Goal: Task Accomplishment & Management: Manage account settings

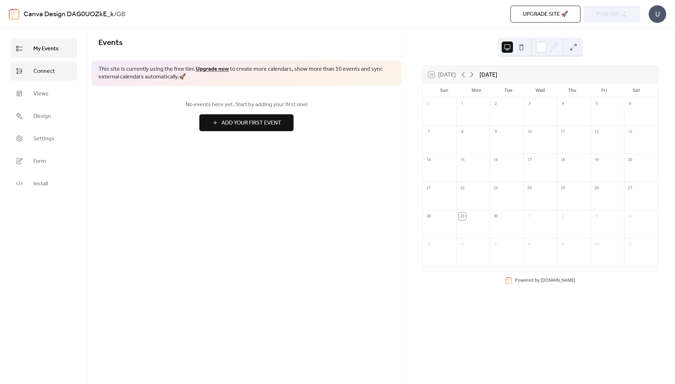
click at [46, 74] on span "Connect" at bounding box center [43, 71] width 21 height 8
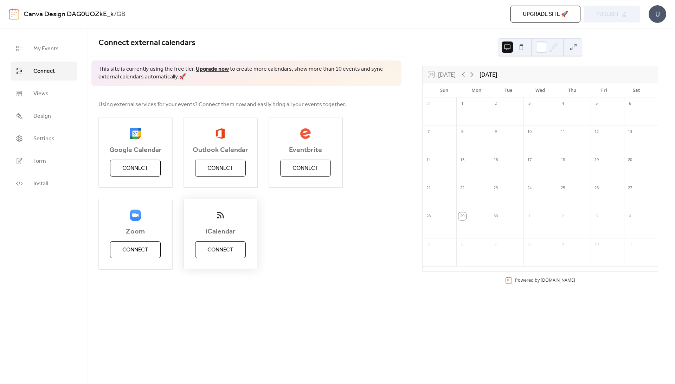
click at [222, 252] on span "Connect" at bounding box center [221, 250] width 26 height 8
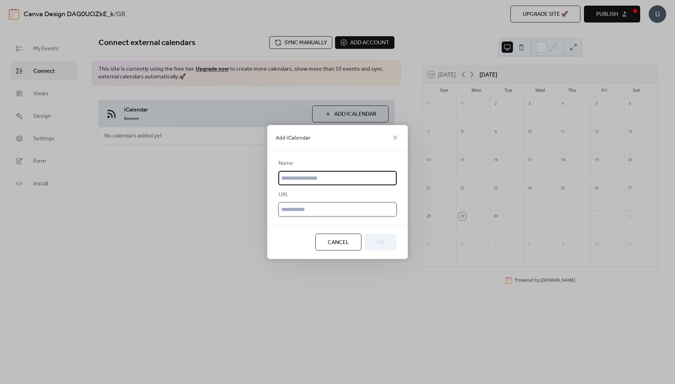
click at [291, 205] on input "text" at bounding box center [338, 210] width 118 height 14
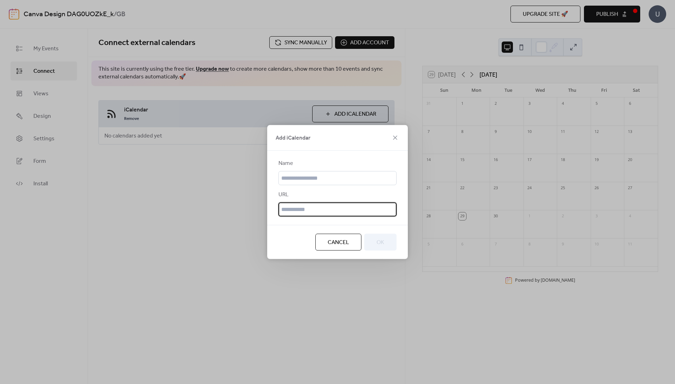
paste input "**********"
type input "**********"
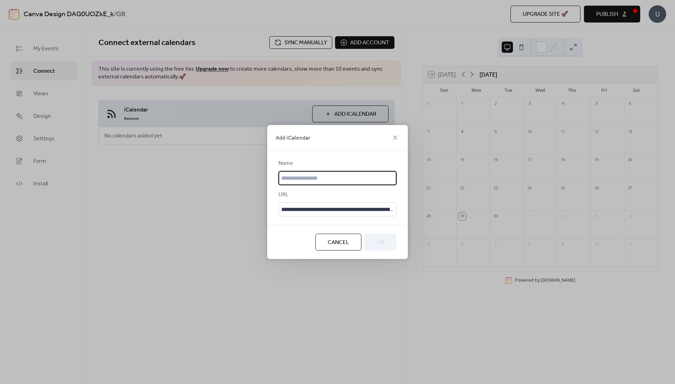
click at [302, 176] on input "text" at bounding box center [338, 178] width 118 height 14
type input "**********"
click at [386, 246] on button "OK" at bounding box center [380, 242] width 32 height 17
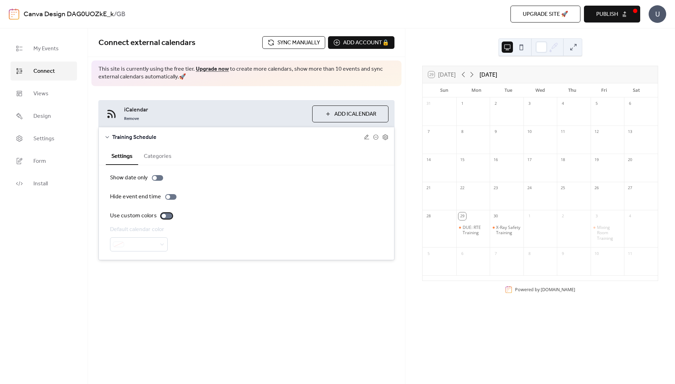
click at [164, 216] on div at bounding box center [164, 216] width 4 height 4
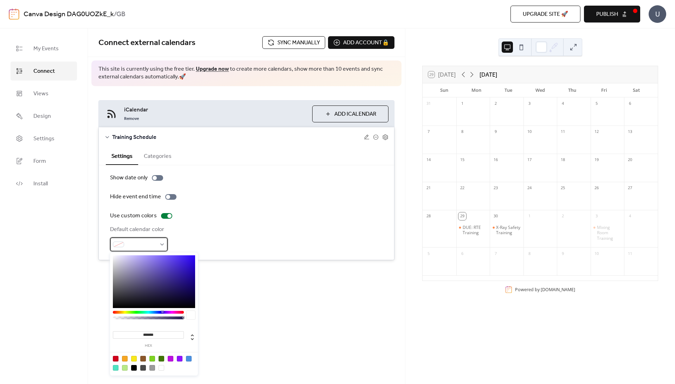
click at [166, 247] on div at bounding box center [139, 244] width 58 height 14
click at [125, 359] on div at bounding box center [125, 359] width 6 height 6
type input "*******"
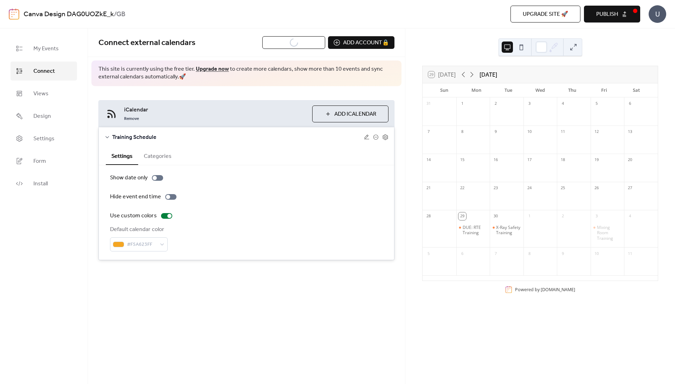
click at [243, 243] on div "Default calendar color #F5A623FF" at bounding box center [246, 239] width 273 height 26
click at [163, 157] on button "Categories" at bounding box center [157, 155] width 39 height 17
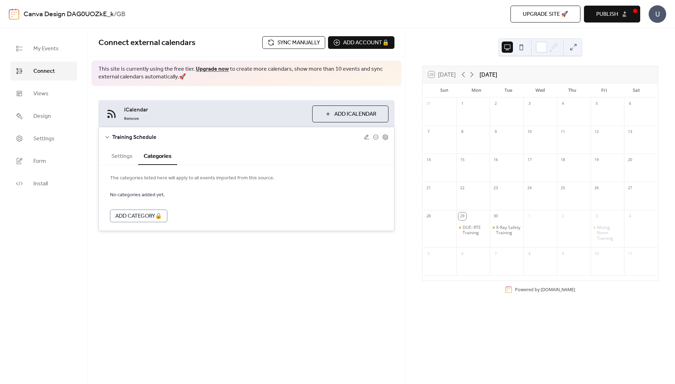
click at [124, 157] on button "Settings" at bounding box center [122, 155] width 32 height 17
click at [293, 299] on div "Connect external calendars Sync manually Add account 🔒 🔒 This site is currently…" at bounding box center [246, 206] width 317 height 356
click at [109, 136] on icon at bounding box center [108, 137] width 4 height 2
click at [258, 209] on div "Connect external calendars Sync manually Add account 🔒 🔒 This site is currently…" at bounding box center [246, 206] width 317 height 356
click at [364, 115] on span "Add iCalendar" at bounding box center [356, 114] width 42 height 8
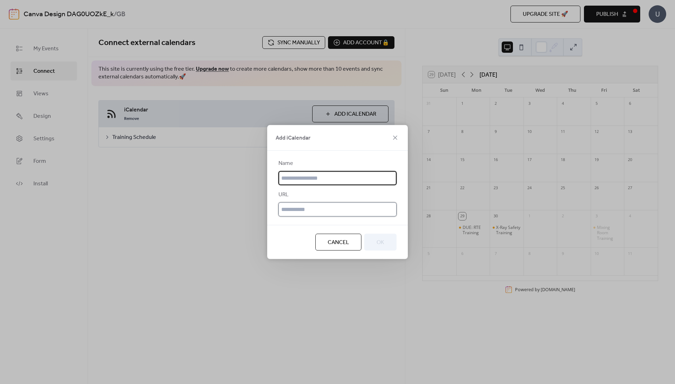
click at [287, 205] on input "text" at bounding box center [338, 210] width 118 height 14
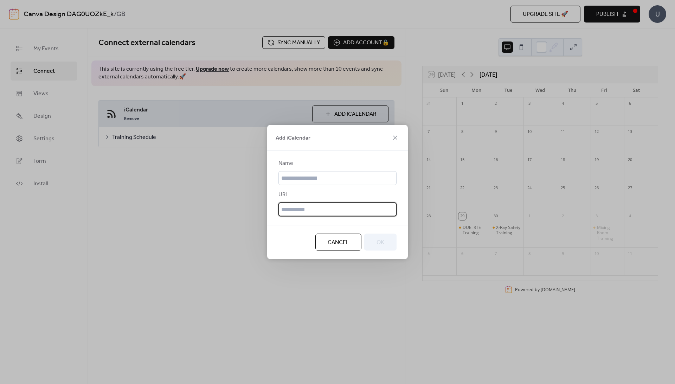
paste input "**********"
type input "**********"
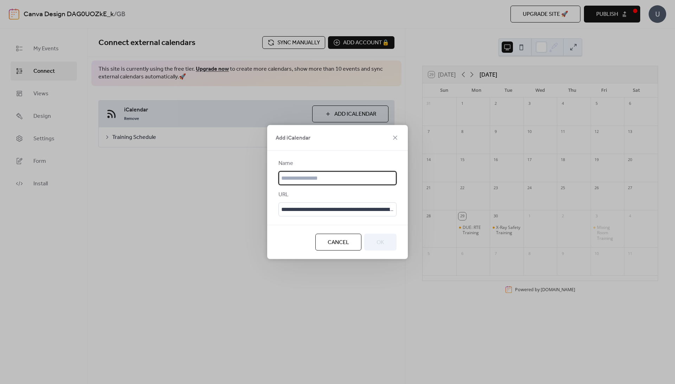
click at [306, 176] on input "text" at bounding box center [338, 178] width 118 height 14
type input "*"
type input "****"
click at [376, 246] on button "OK" at bounding box center [380, 242] width 32 height 17
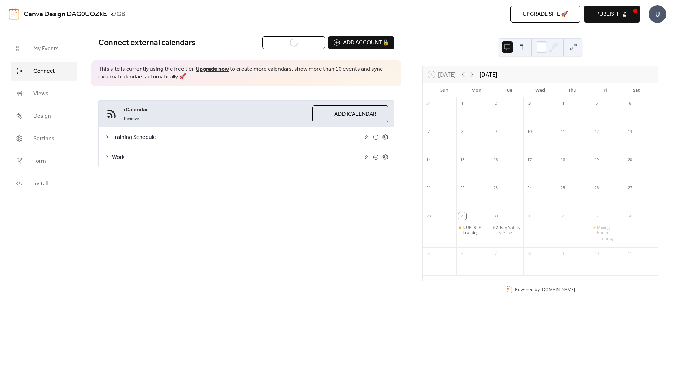
click at [105, 164] on div "Work" at bounding box center [247, 157] width 296 height 20
click at [107, 154] on icon at bounding box center [107, 157] width 6 height 6
click at [164, 237] on div at bounding box center [164, 236] width 4 height 4
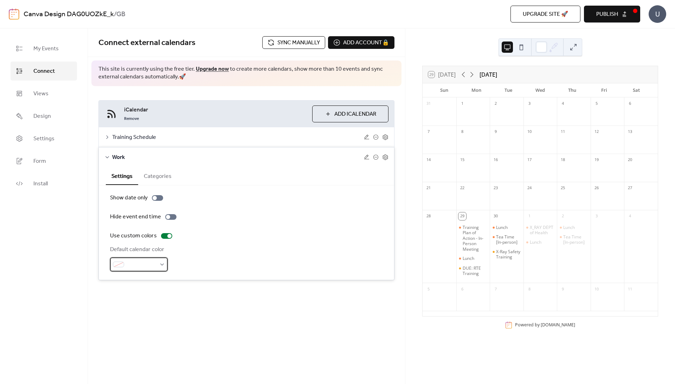
click at [158, 261] on div at bounding box center [139, 265] width 58 height 14
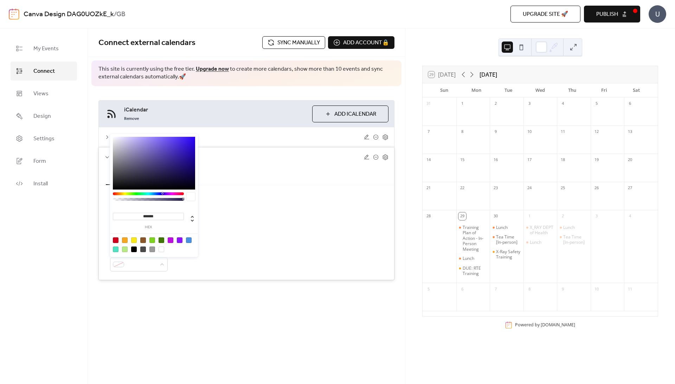
click at [152, 239] on div at bounding box center [153, 240] width 6 height 6
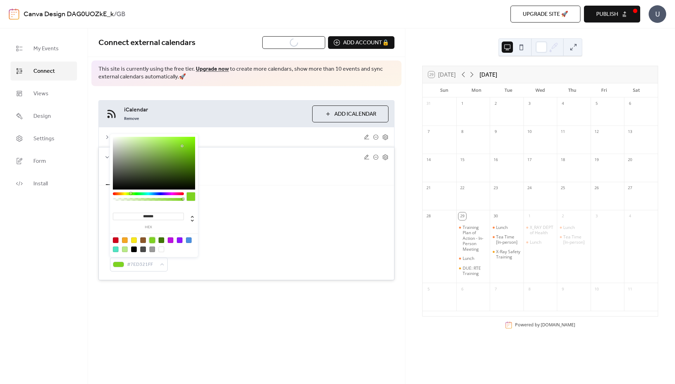
click at [162, 239] on div at bounding box center [162, 240] width 6 height 6
type input "*******"
click at [234, 232] on div "Use custom colors" at bounding box center [246, 236] width 273 height 8
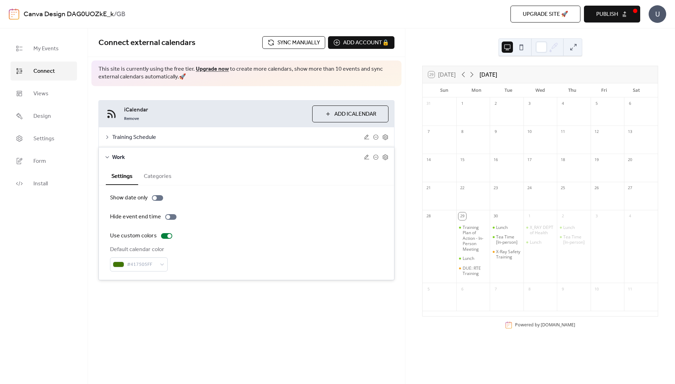
click at [269, 253] on div "Default calendar color #417505FF" at bounding box center [246, 259] width 273 height 26
click at [155, 195] on div at bounding box center [157, 198] width 11 height 6
click at [387, 157] on icon at bounding box center [386, 157] width 2 height 2
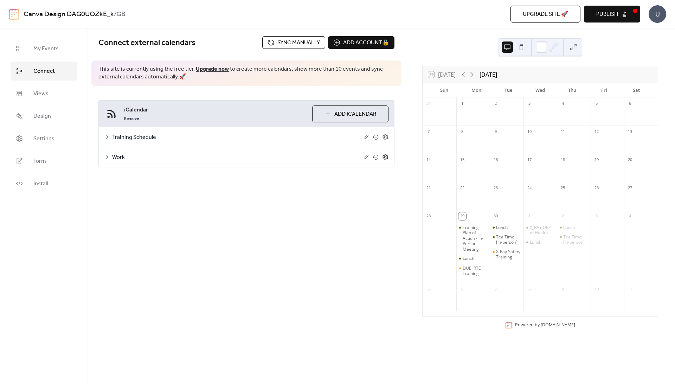
click at [387, 157] on icon at bounding box center [386, 157] width 2 height 2
click at [367, 157] on icon at bounding box center [366, 157] width 5 height 5
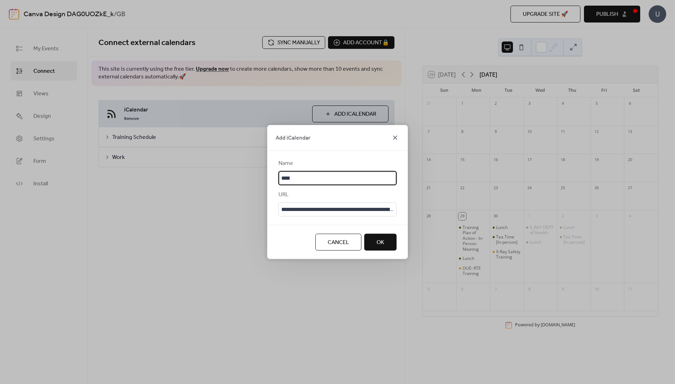
click at [396, 137] on icon at bounding box center [395, 138] width 8 height 8
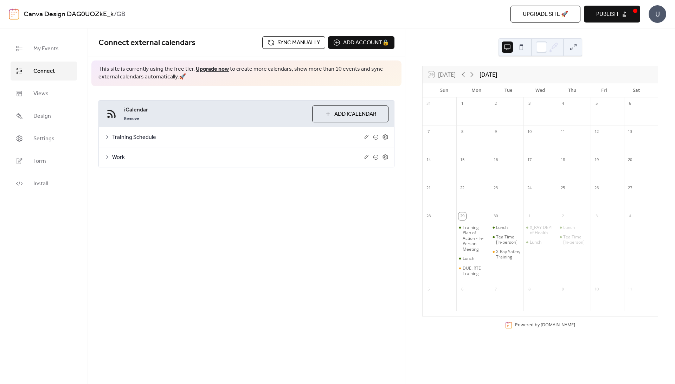
click at [211, 238] on div "Connect external calendars Sync manually Add account 🔒 🔒 This site is currently…" at bounding box center [246, 206] width 317 height 356
click at [551, 47] on icon at bounding box center [554, 47] width 11 height 11
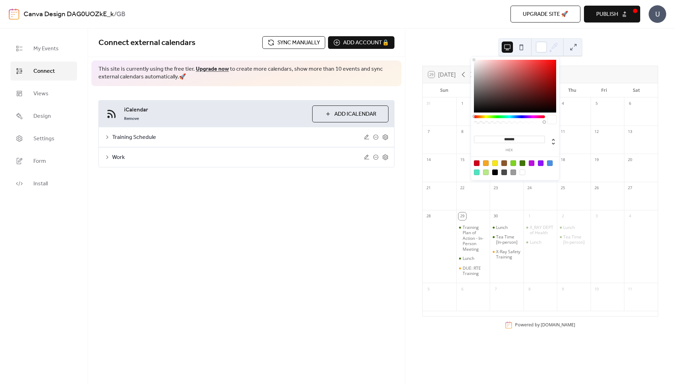
click at [516, 173] on div at bounding box center [515, 168] width 89 height 22
click at [516, 173] on div at bounding box center [514, 173] width 6 height 6
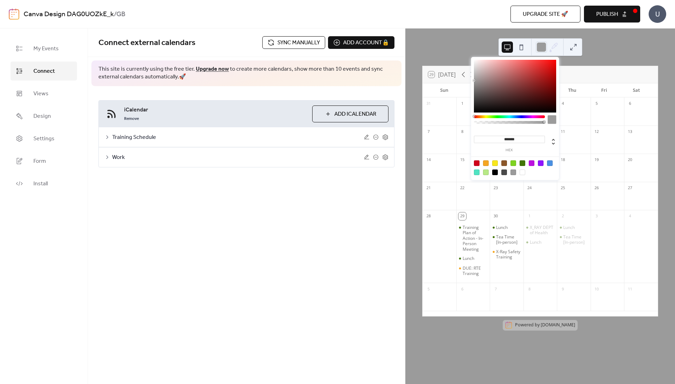
click at [520, 175] on div at bounding box center [523, 173] width 6 height 6
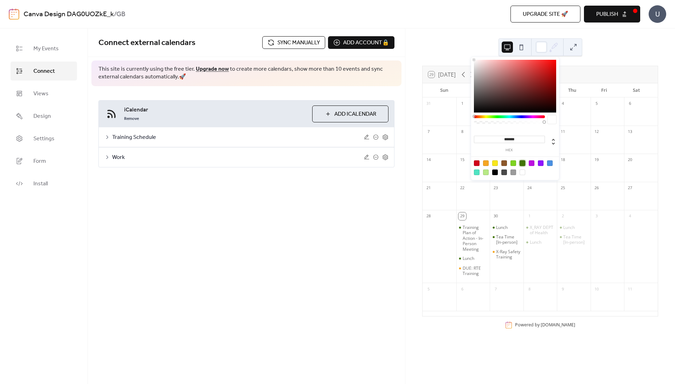
click at [525, 164] on div at bounding box center [523, 163] width 6 height 6
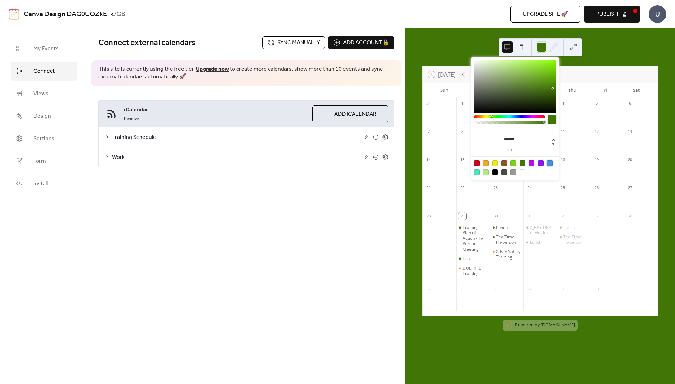
click at [551, 163] on div at bounding box center [550, 163] width 6 height 6
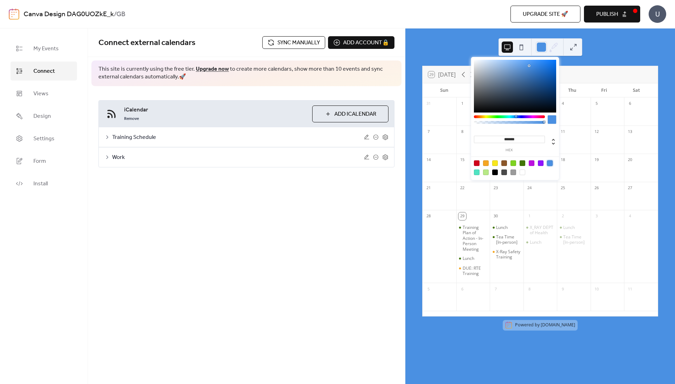
click at [514, 173] on div at bounding box center [514, 173] width 6 height 6
type input "*******"
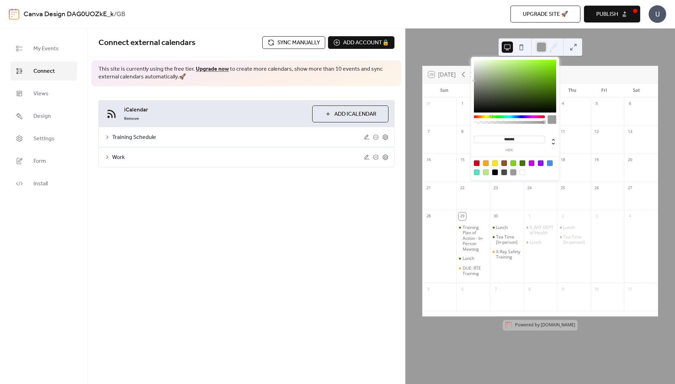
click at [489, 44] on div "29 [DATE] [DATE] Sun Mon Tue Wed Thu Fri Sat 31 1 2 3 4 5 6 7 8 9 10 11 12 13 1…" at bounding box center [541, 206] width 270 height 356
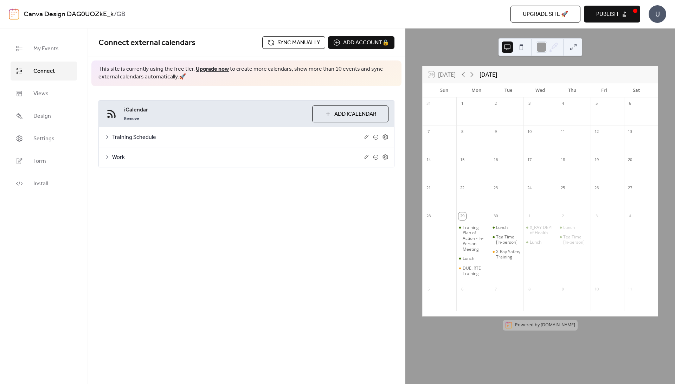
click at [523, 50] on button at bounding box center [521, 47] width 11 height 11
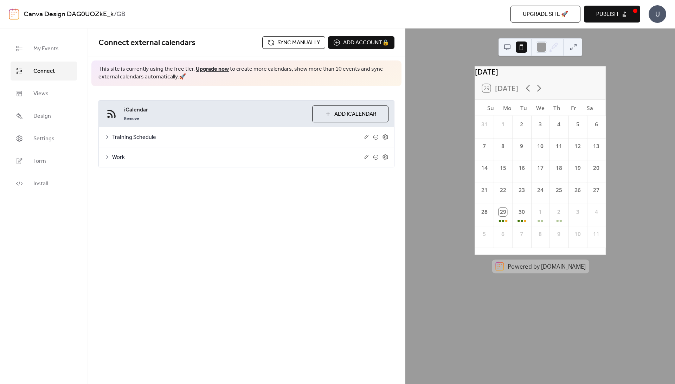
click at [511, 49] on button at bounding box center [507, 47] width 11 height 11
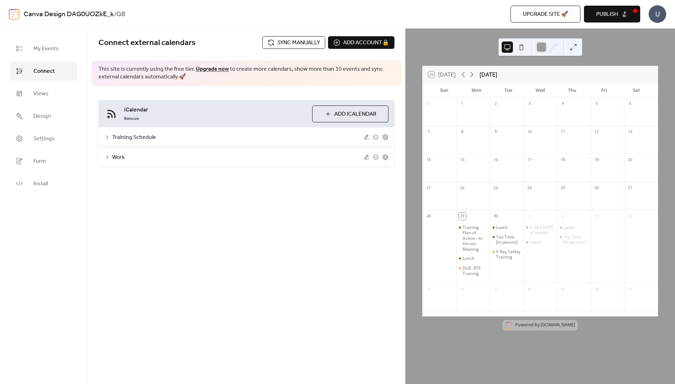
click at [575, 49] on button at bounding box center [573, 47] width 11 height 11
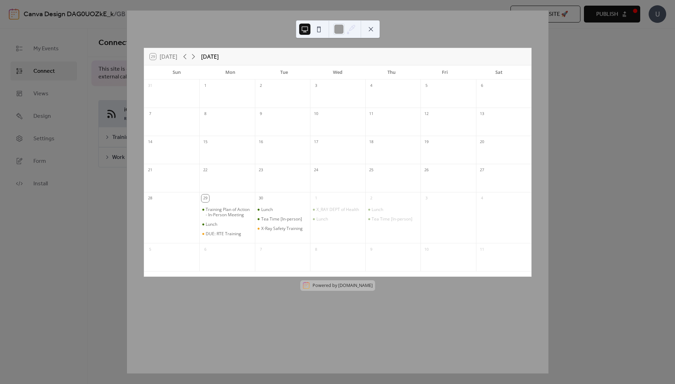
click at [549, 49] on div "29 [DATE] [DATE] Sun Mon Tue Wed Thu Fri Sat 31 1 2 3 4 5 6 7 8 9 10 11 12 13 1…" at bounding box center [338, 192] width 422 height 363
click at [371, 27] on button at bounding box center [371, 29] width 11 height 11
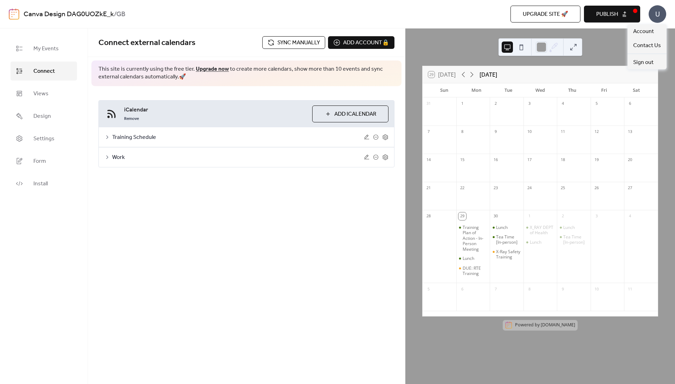
click at [659, 15] on div "U" at bounding box center [658, 14] width 18 height 18
click at [651, 31] on span "Account" at bounding box center [644, 31] width 21 height 8
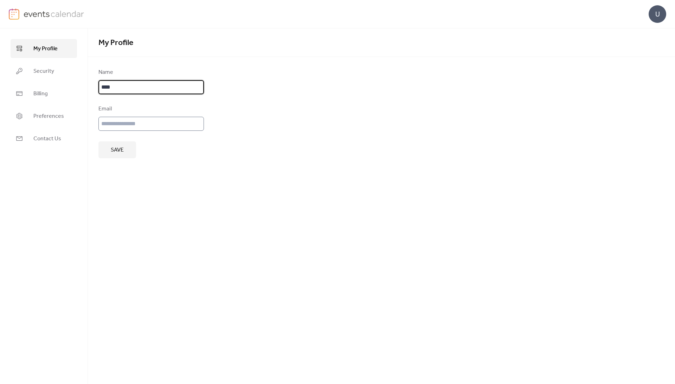
type input "****"
type input "**********"
click at [125, 154] on button "Save" at bounding box center [118, 149] width 38 height 17
click at [146, 182] on div "**********" at bounding box center [382, 206] width 588 height 356
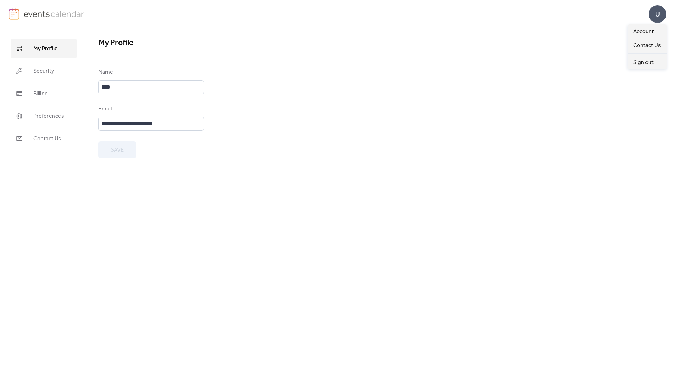
click at [652, 20] on div "U" at bounding box center [658, 14] width 18 height 18
click at [504, 74] on form "**********" at bounding box center [382, 113] width 566 height 90
click at [45, 78] on link "Security" at bounding box center [44, 71] width 66 height 19
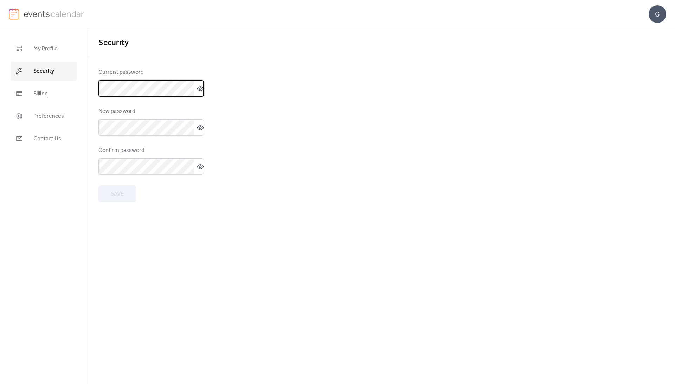
click at [282, 84] on form "Current password New password Confirm password Save" at bounding box center [382, 135] width 566 height 134
click at [25, 89] on link "Billing" at bounding box center [44, 93] width 66 height 19
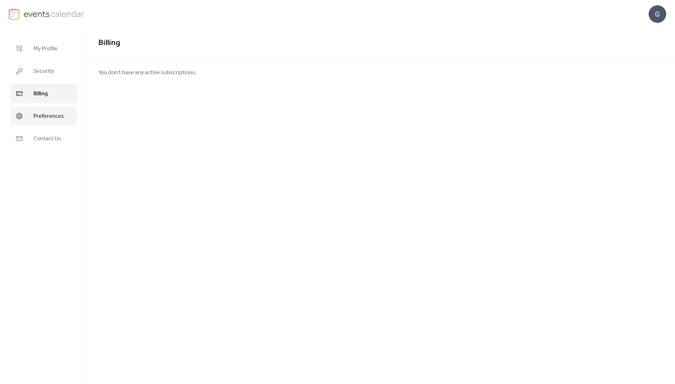
click at [43, 110] on link "Preferences" at bounding box center [44, 116] width 66 height 19
click at [45, 136] on span "Contact Us" at bounding box center [47, 139] width 28 height 8
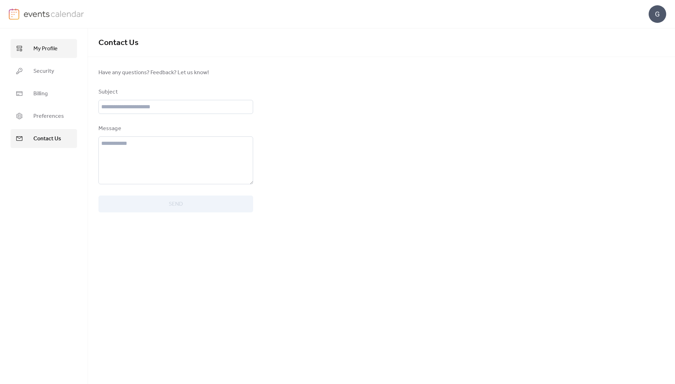
click at [46, 45] on span "My Profile" at bounding box center [45, 49] width 24 height 8
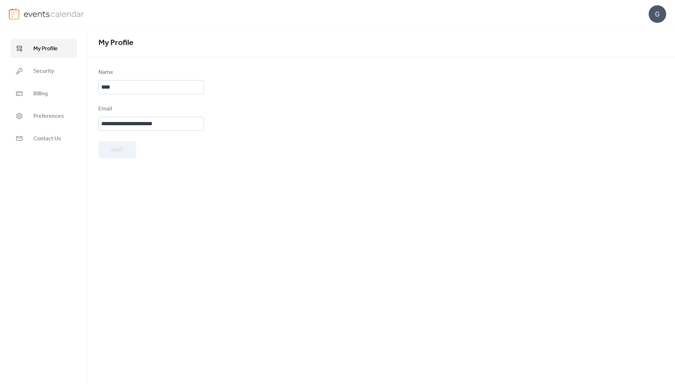
click at [49, 7] on div "G" at bounding box center [338, 14] width 658 height 28
click at [43, 17] on img at bounding box center [54, 13] width 61 height 11
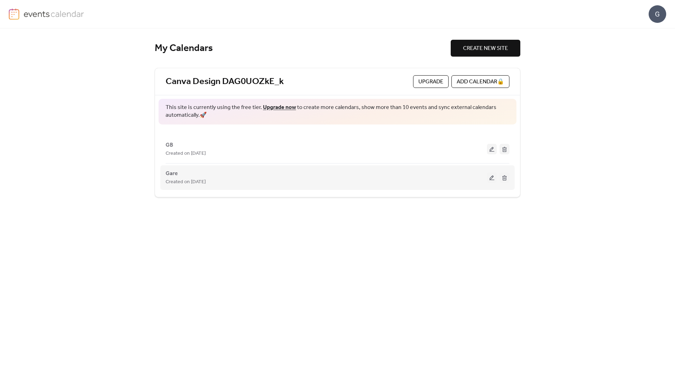
click at [504, 178] on button at bounding box center [505, 177] width 10 height 11
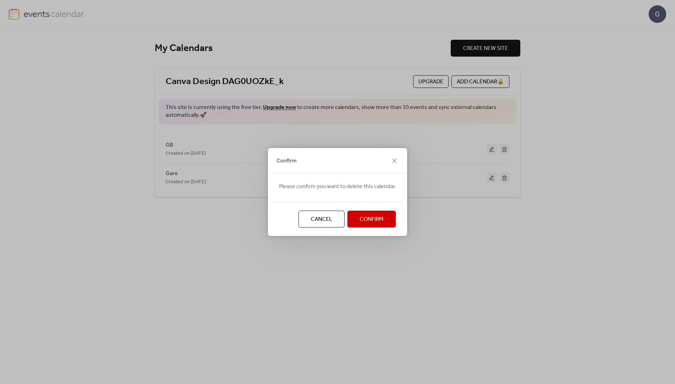
click at [379, 210] on div "Cancel Confirm" at bounding box center [337, 219] width 139 height 34
click at [379, 219] on span "Confirm" at bounding box center [372, 219] width 24 height 8
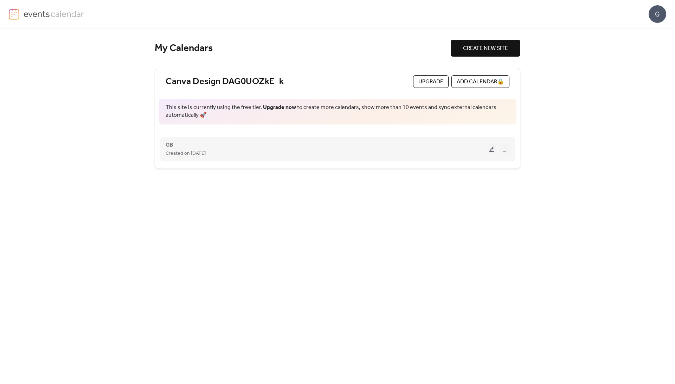
click at [315, 158] on div "GB Created on [DATE]" at bounding box center [338, 149] width 344 height 28
click at [193, 147] on div "GB Created on [DATE]" at bounding box center [327, 149] width 322 height 17
click at [168, 144] on span "GB" at bounding box center [170, 145] width 8 height 8
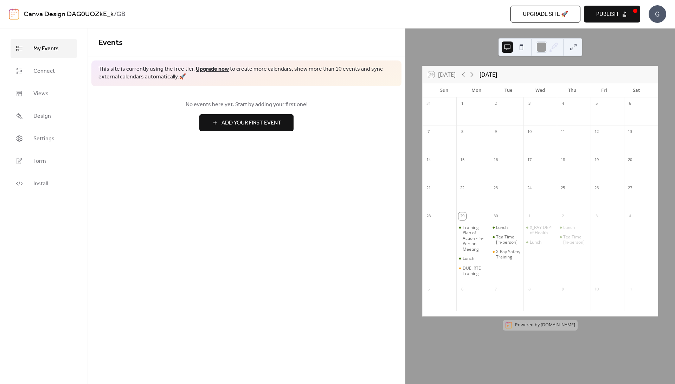
click at [311, 256] on div "Events This site is currently using the free tier. Upgrade now to create more c…" at bounding box center [246, 206] width 317 height 356
click at [600, 7] on button "Publish" at bounding box center [612, 14] width 56 height 17
